Goal: Task Accomplishment & Management: Use online tool/utility

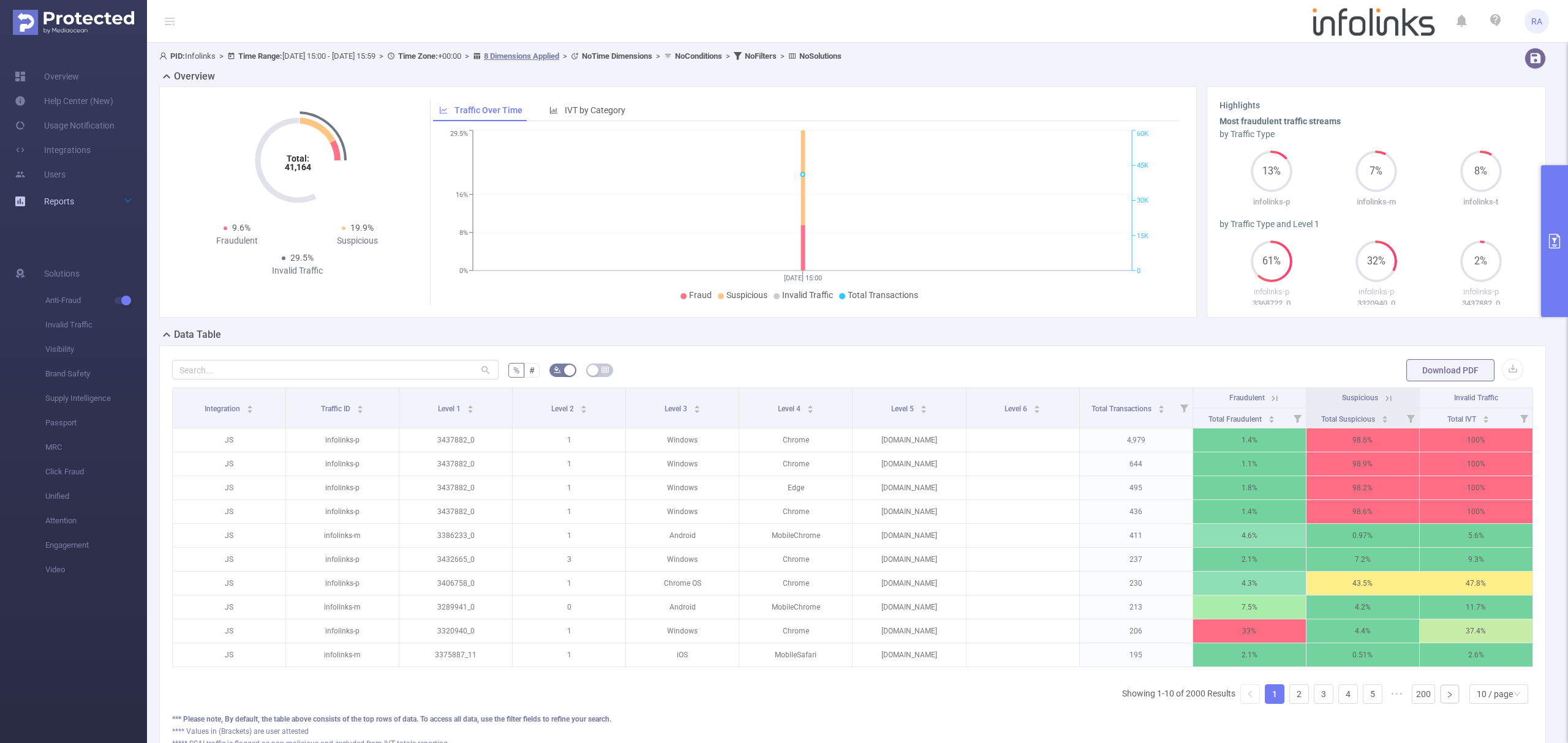
click at [91, 202] on div "Reports" at bounding box center [73, 201] width 147 height 24
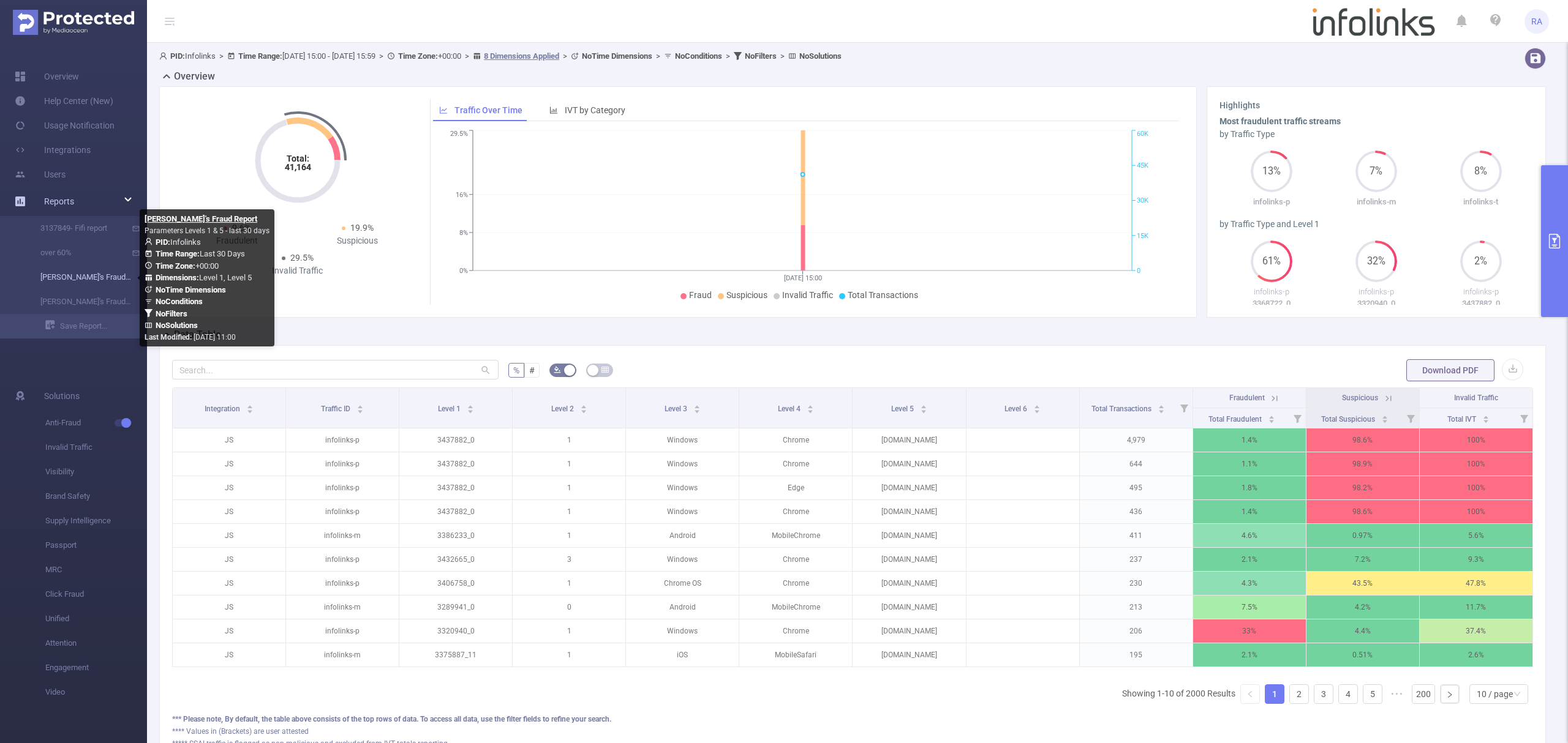
click at [88, 275] on link "[PERSON_NAME]'s Fraud Report" at bounding box center [78, 278] width 108 height 24
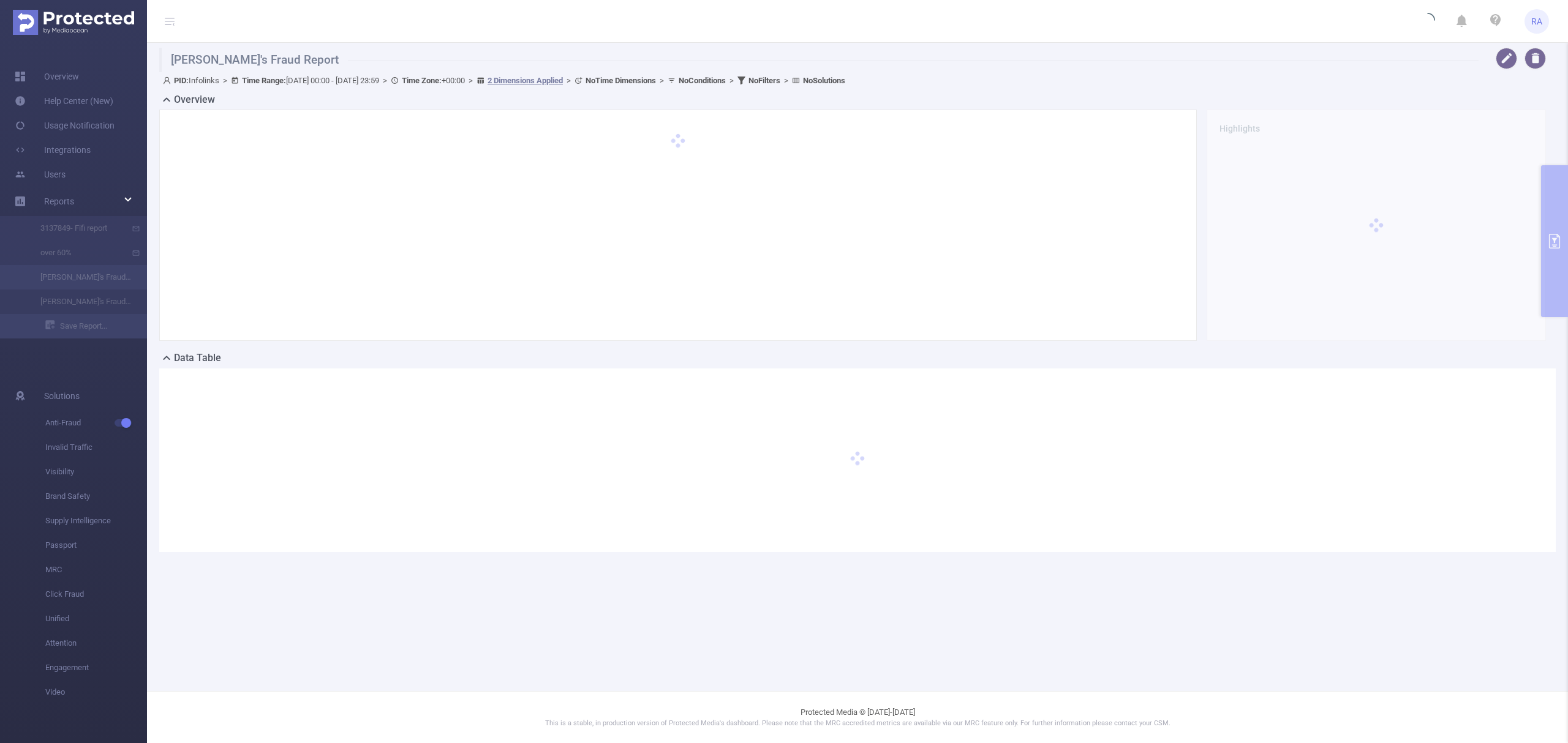
type input "[DATE] 00:00"
type input "[DATE] 23:59"
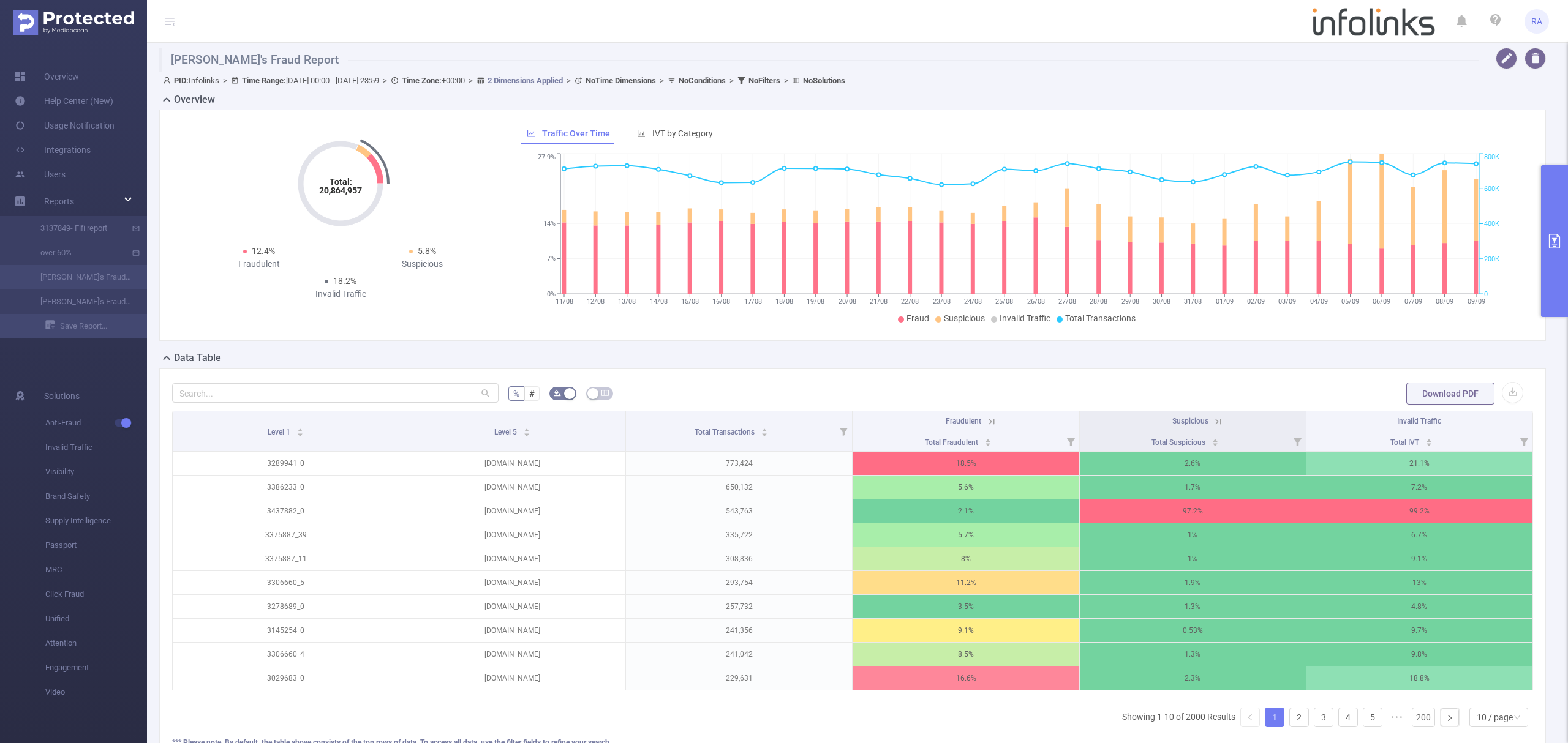
click at [1567, 207] on button "primary" at bounding box center [1555, 241] width 27 height 151
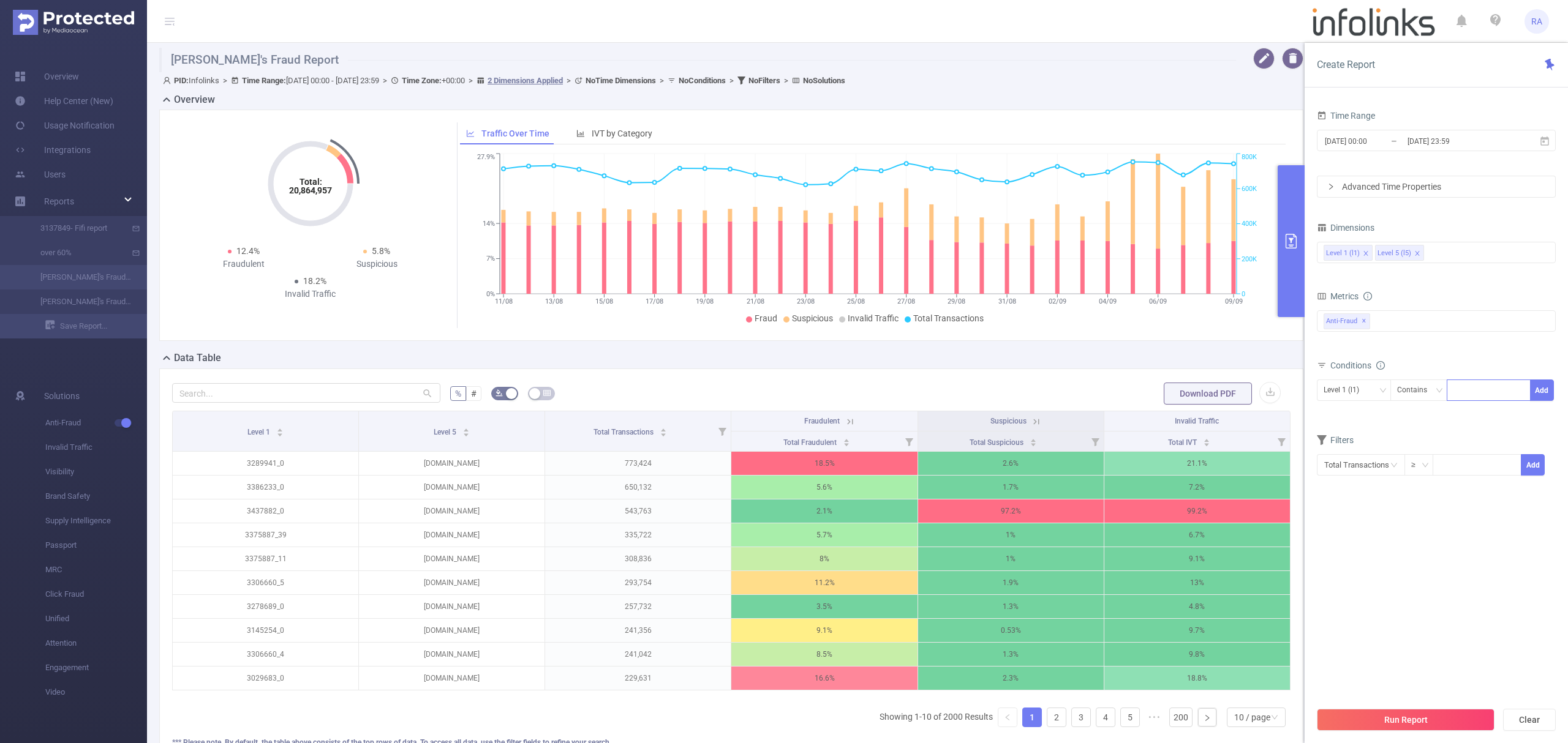
click at [1483, 392] on div at bounding box center [1489, 391] width 70 height 21
paste input "3439618"
type input "3439618"
click at [1534, 393] on button "Add" at bounding box center [1543, 390] width 24 height 21
drag, startPoint x: 1400, startPoint y: 716, endPoint x: 1354, endPoint y: 616, distance: 110.1
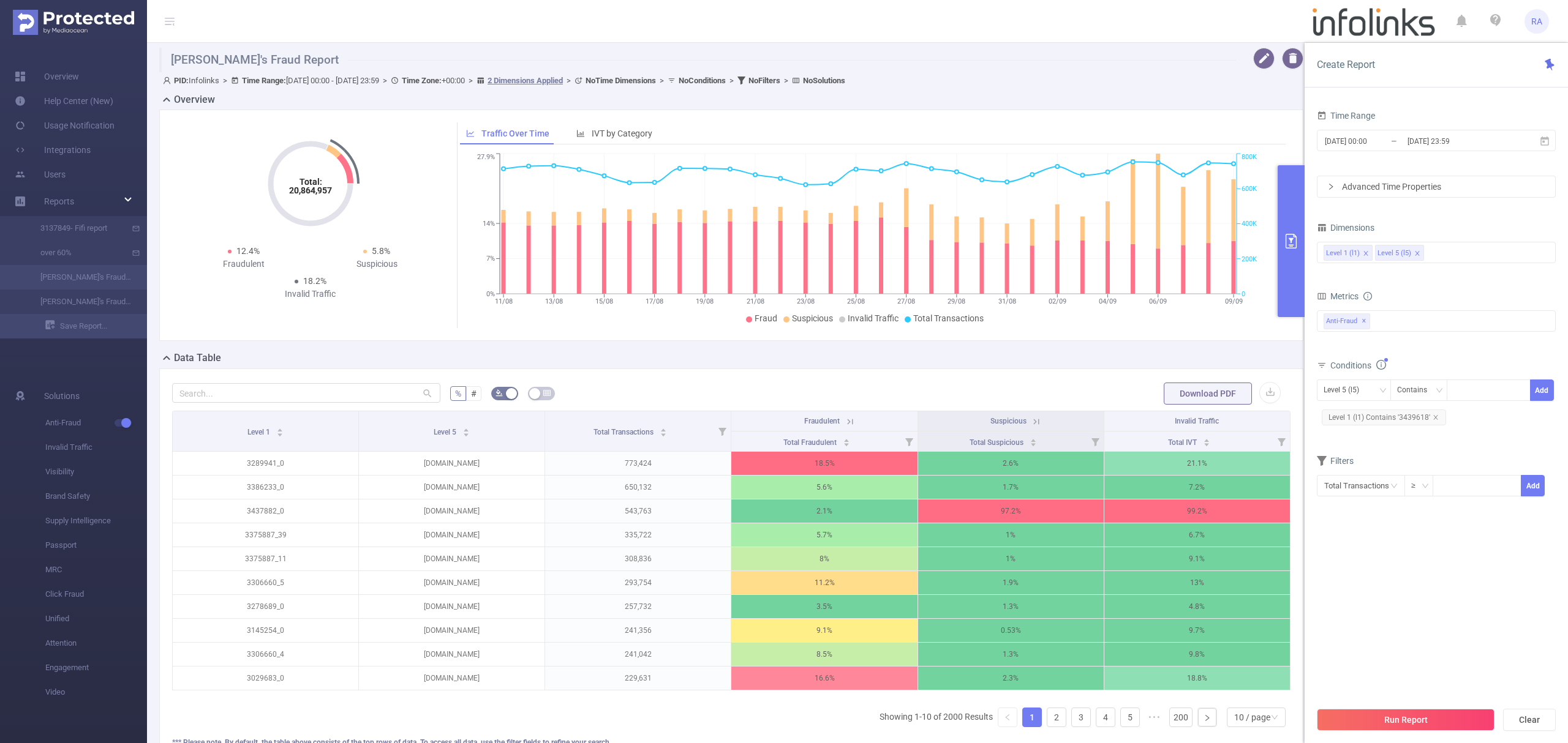
click at [1401, 716] on button "Run Report" at bounding box center [1406, 721] width 178 height 22
